Goal: Information Seeking & Learning: Find specific fact

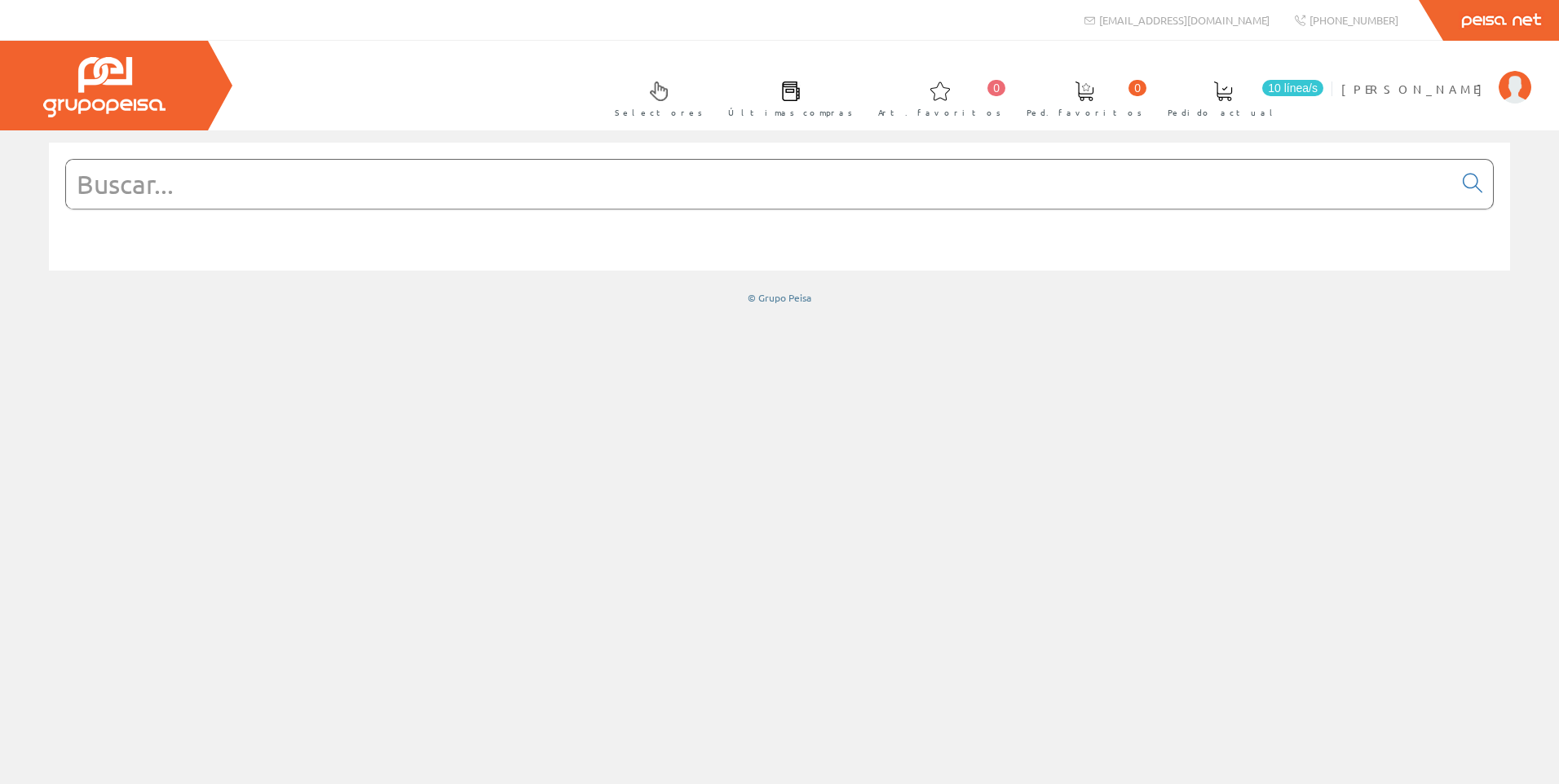
click at [865, 202] on input "text" at bounding box center [759, 184] width 1387 height 49
paste input "LAEN11"
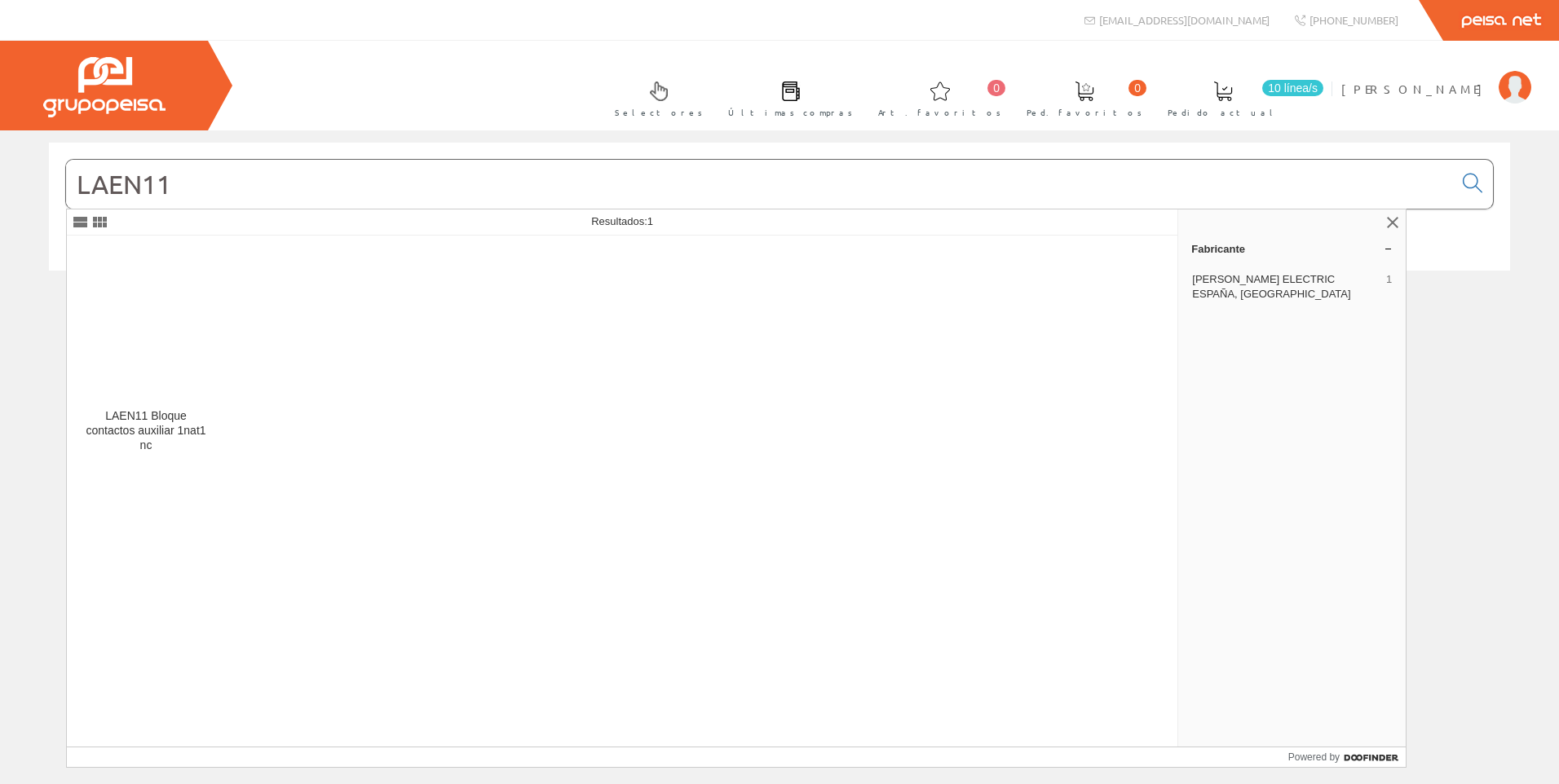
type input "LAEN11"
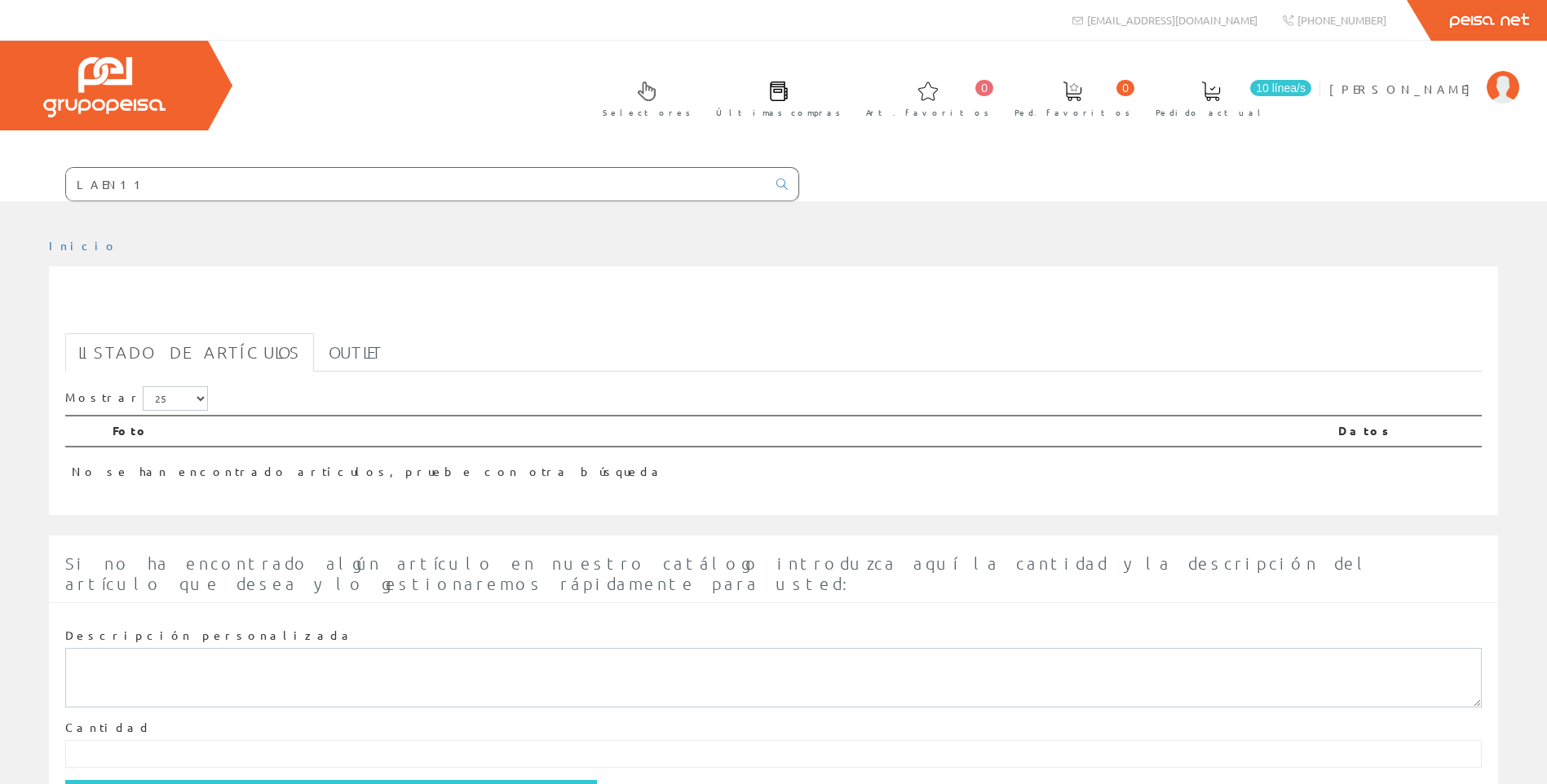
click at [162, 346] on link "Listado de artículos" at bounding box center [189, 352] width 249 height 38
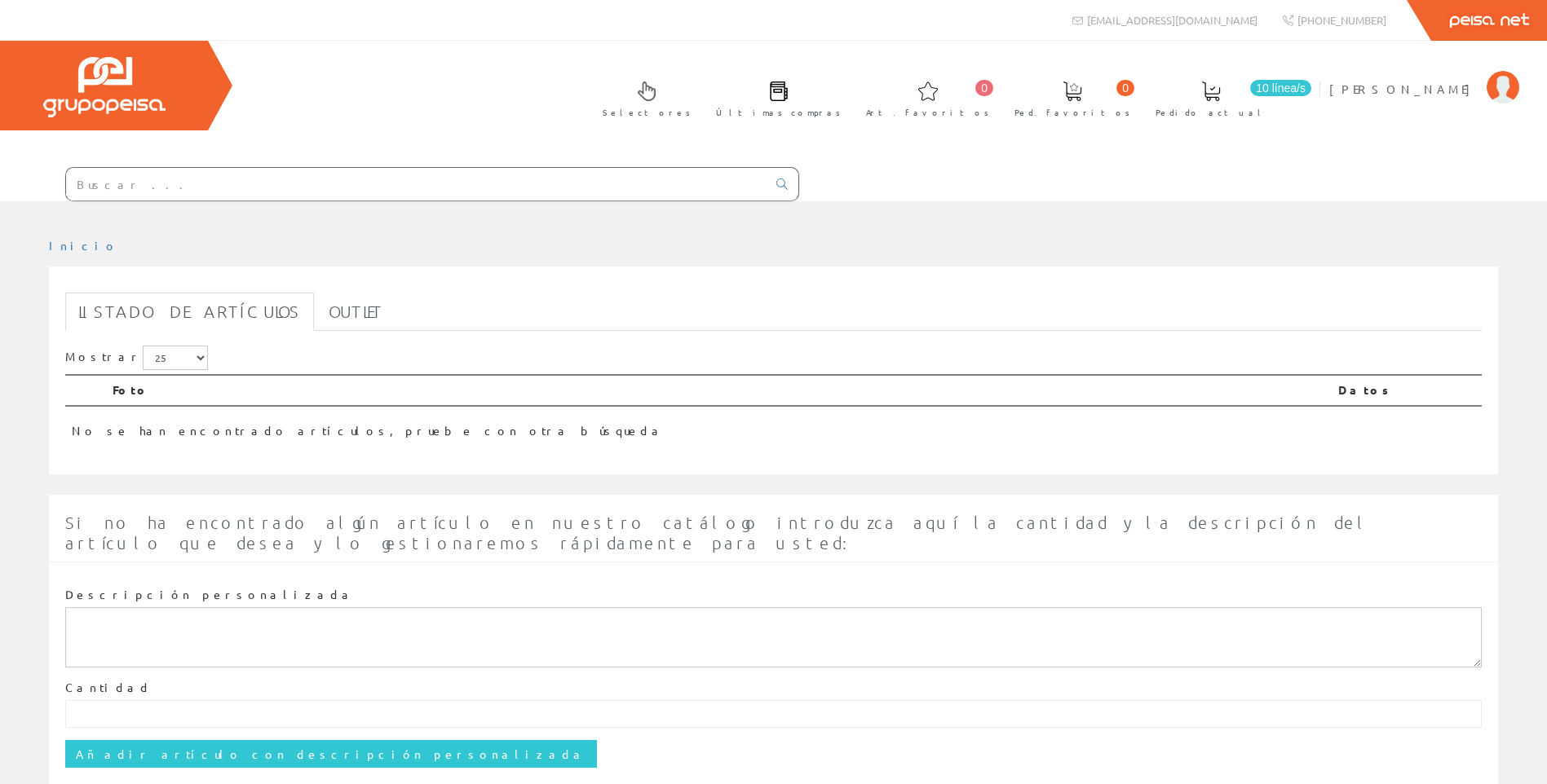
click at [263, 199] on input "text" at bounding box center [416, 184] width 701 height 33
click at [328, 112] on div "Selectores Últimas compras 0 0" at bounding box center [774, 121] width 1547 height 160
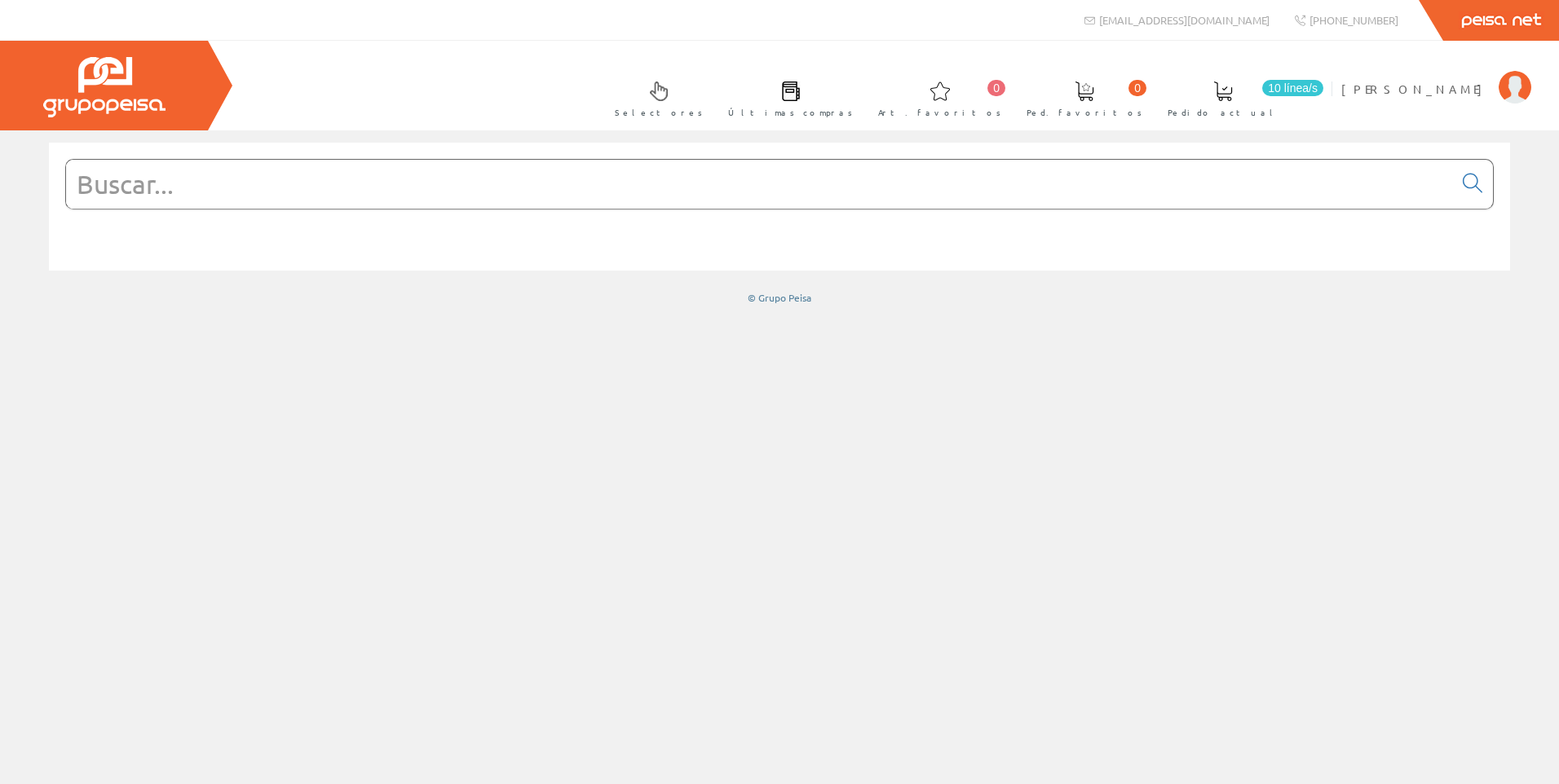
click at [990, 180] on input "text" at bounding box center [759, 184] width 1387 height 49
paste input "LC1E0610M7"
type input "LC1E0610M7"
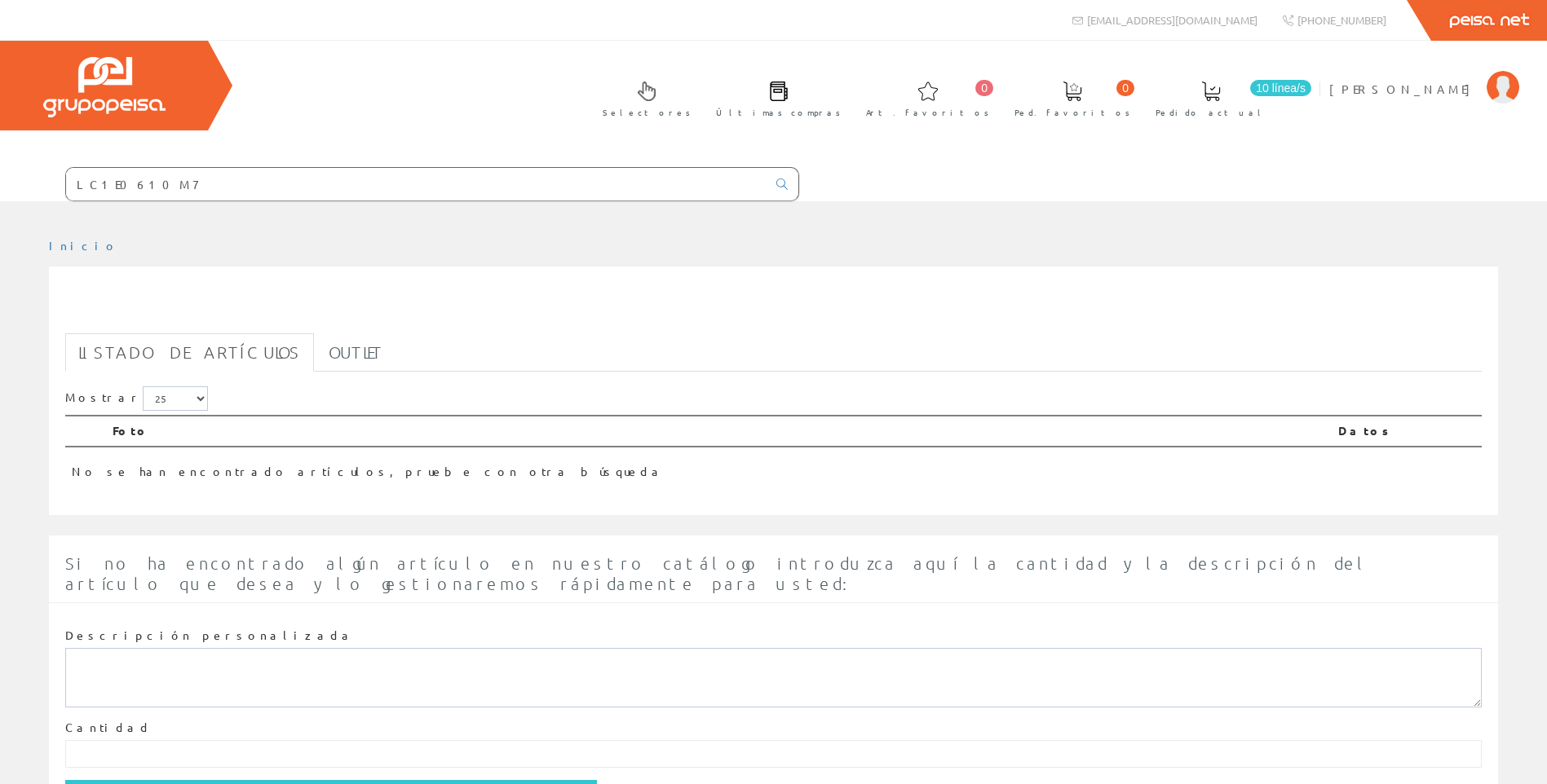
click at [127, 356] on link "Listado de artículos" at bounding box center [189, 352] width 249 height 38
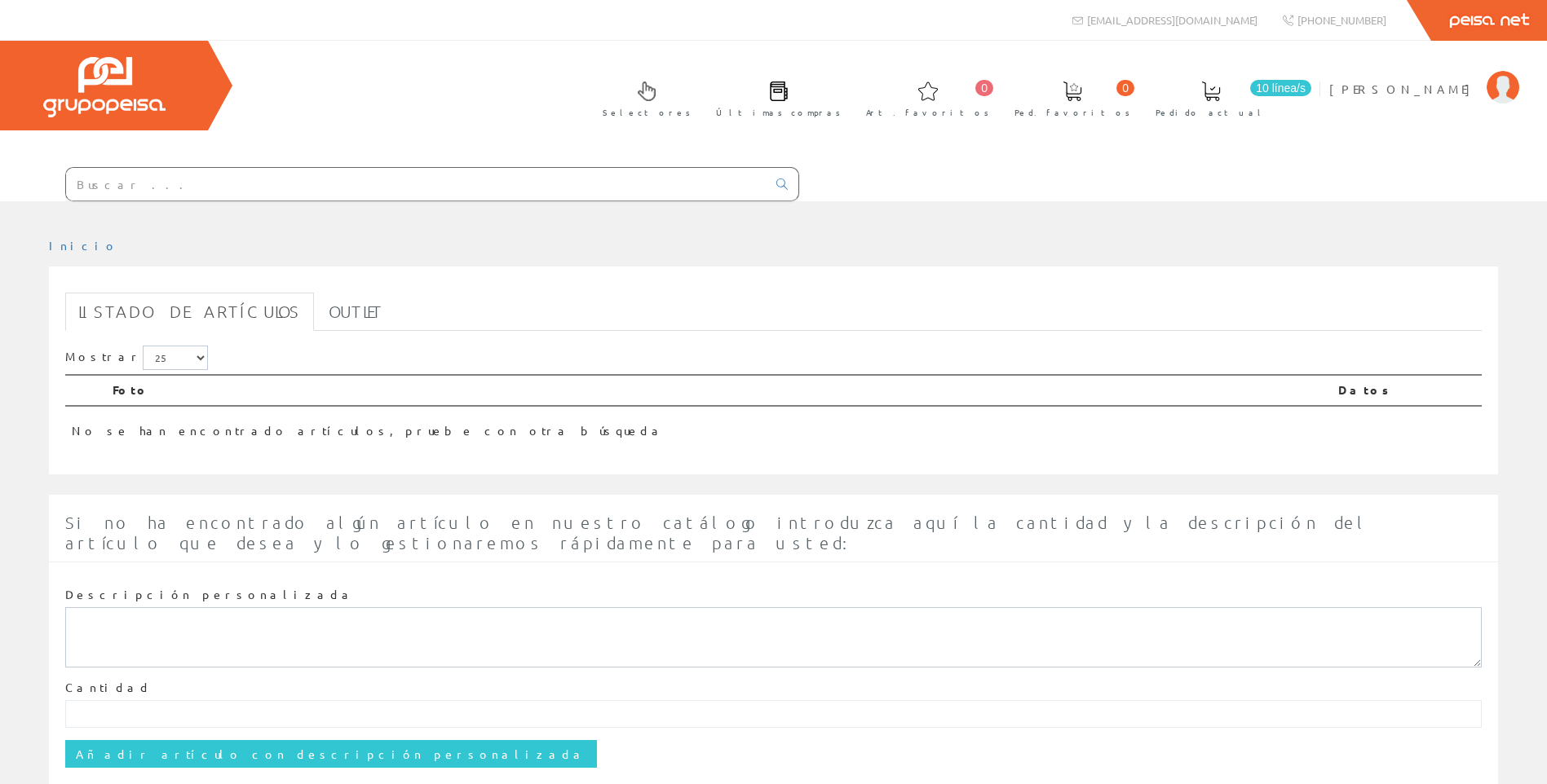
click at [409, 183] on input "text" at bounding box center [416, 184] width 701 height 33
paste input "LC1E0910M7"
type input "LC1E0910M7"
